Goal: Task Accomplishment & Management: Manage account settings

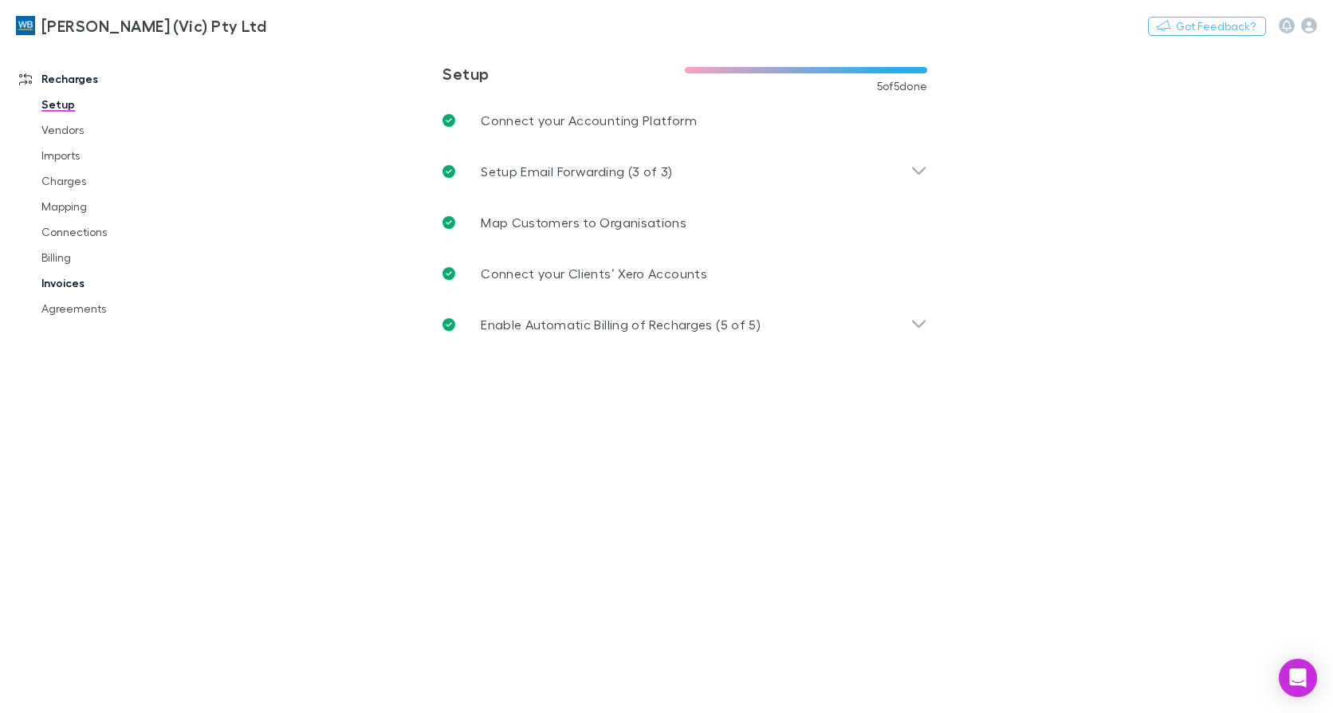
click at [70, 284] on link "Invoices" at bounding box center [119, 283] width 186 height 26
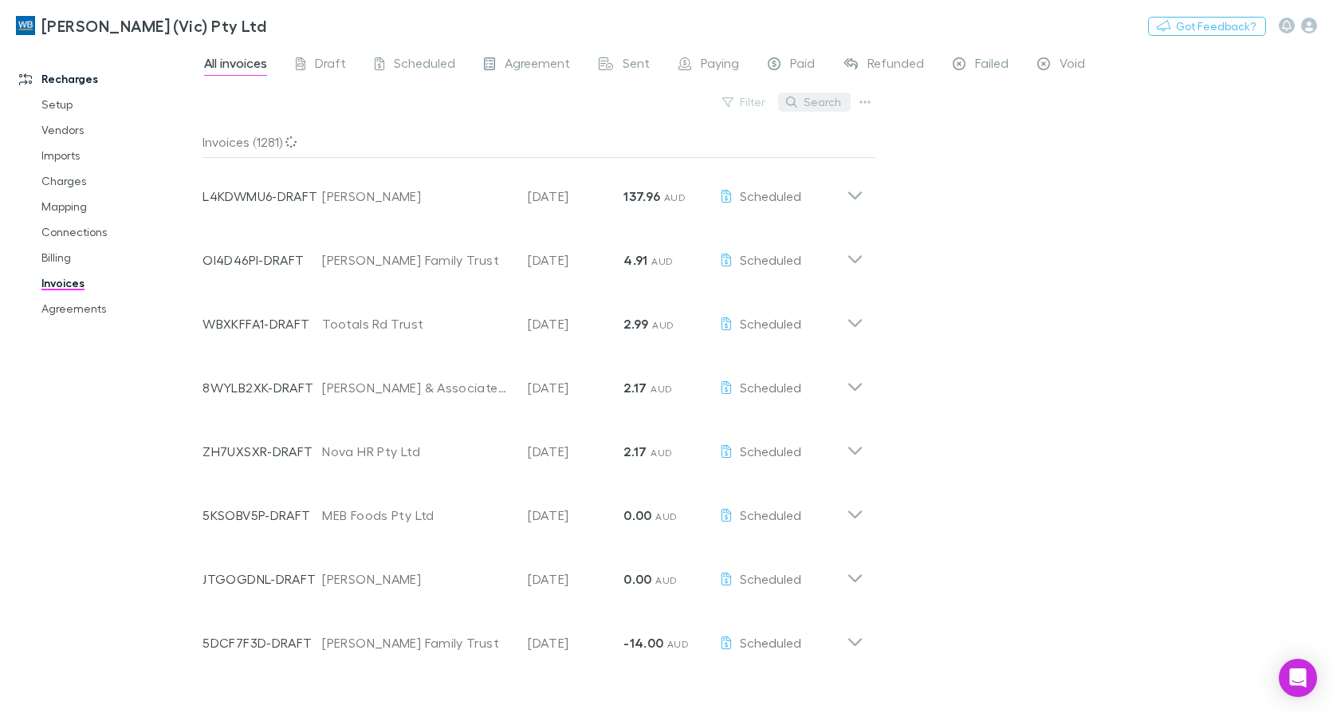
click at [817, 103] on button "Search" at bounding box center [814, 101] width 73 height 19
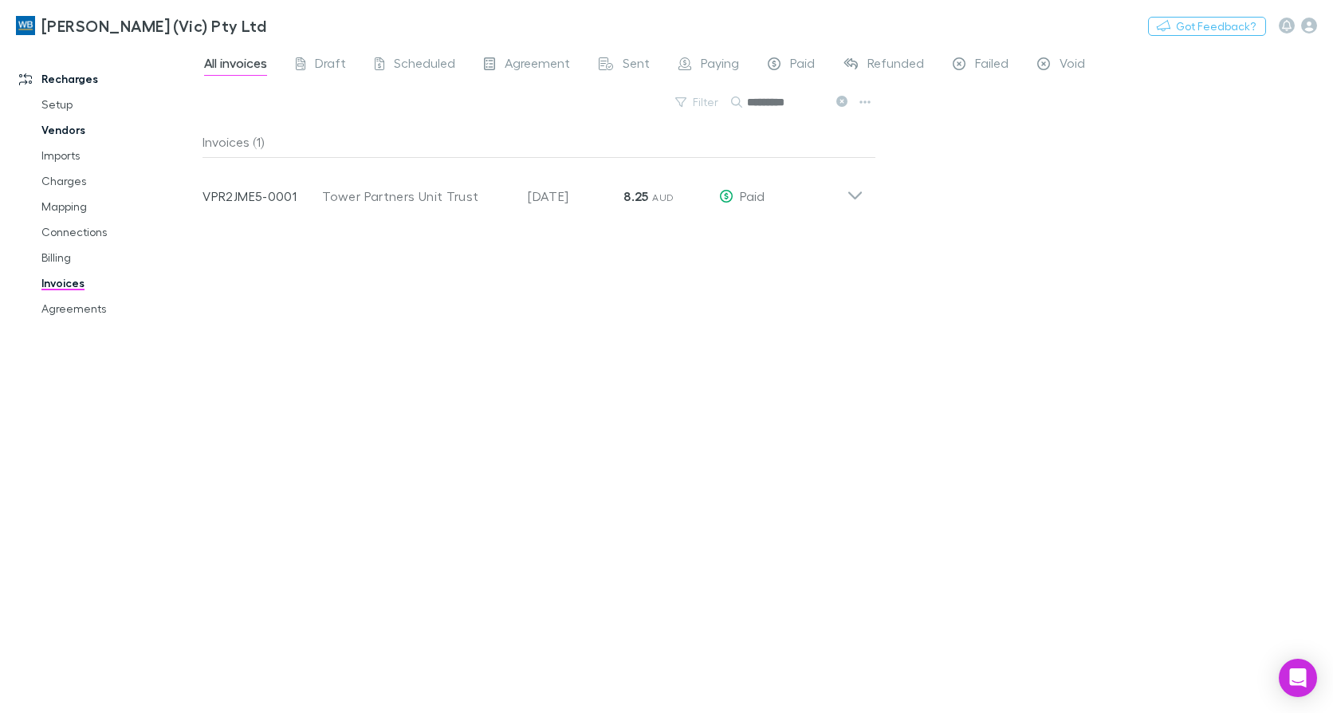
type input "*********"
